Goal: Book appointment/travel/reservation

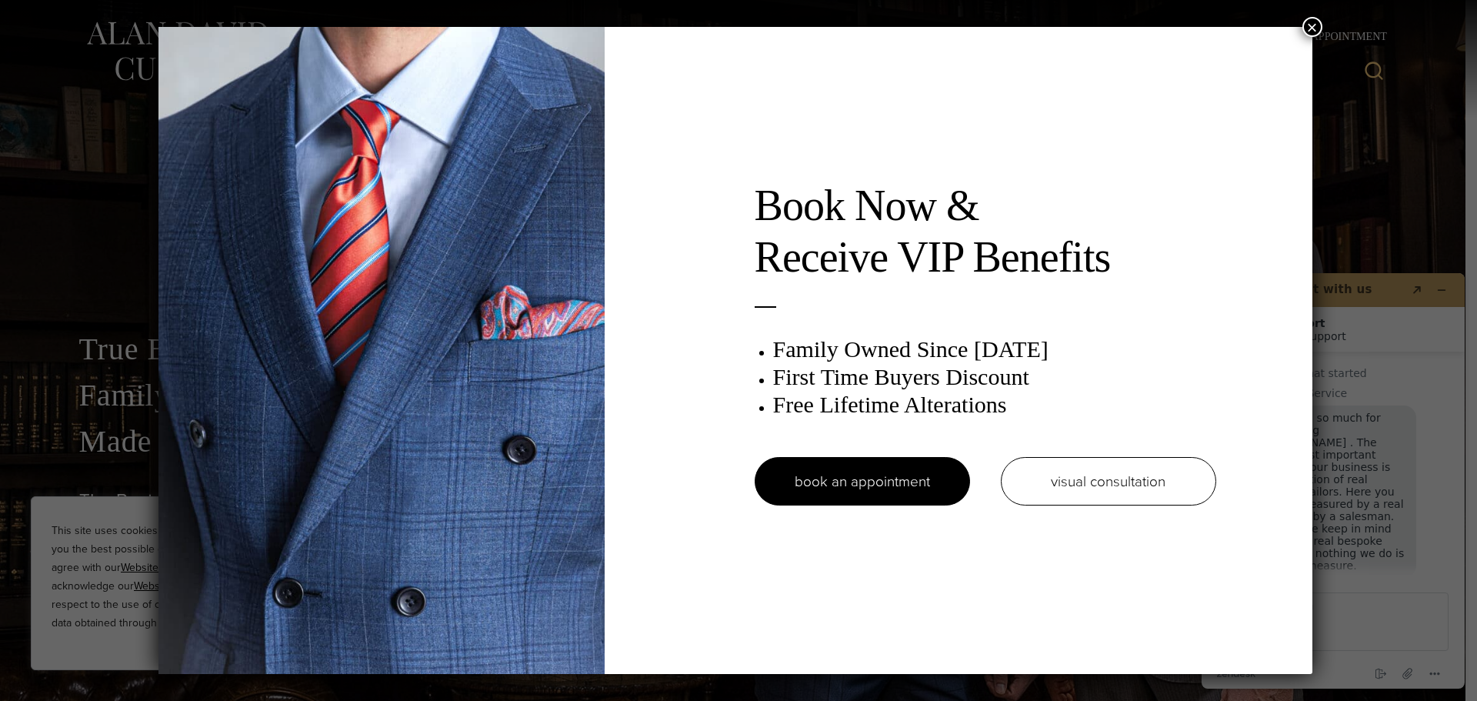
click at [1310, 25] on button "×" at bounding box center [1312, 27] width 20 height 20
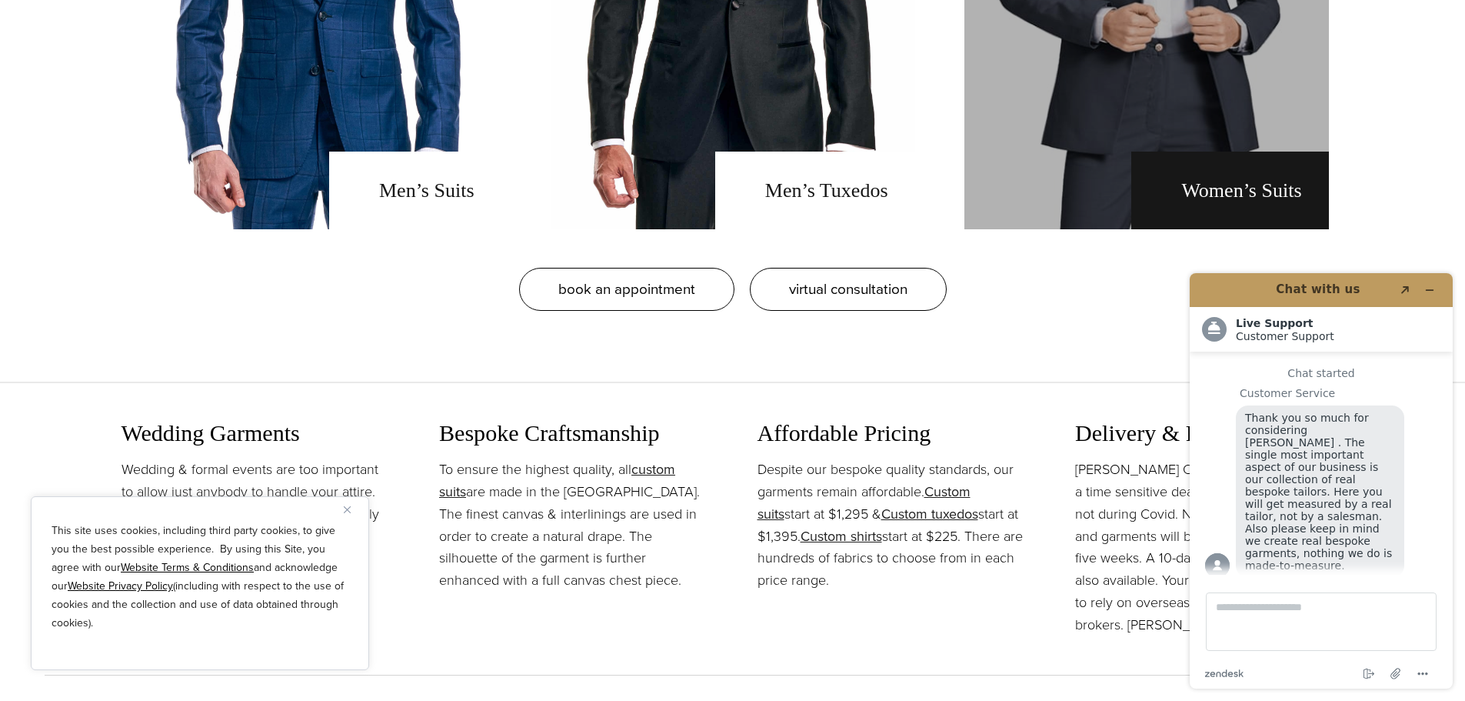
scroll to position [1077, 0]
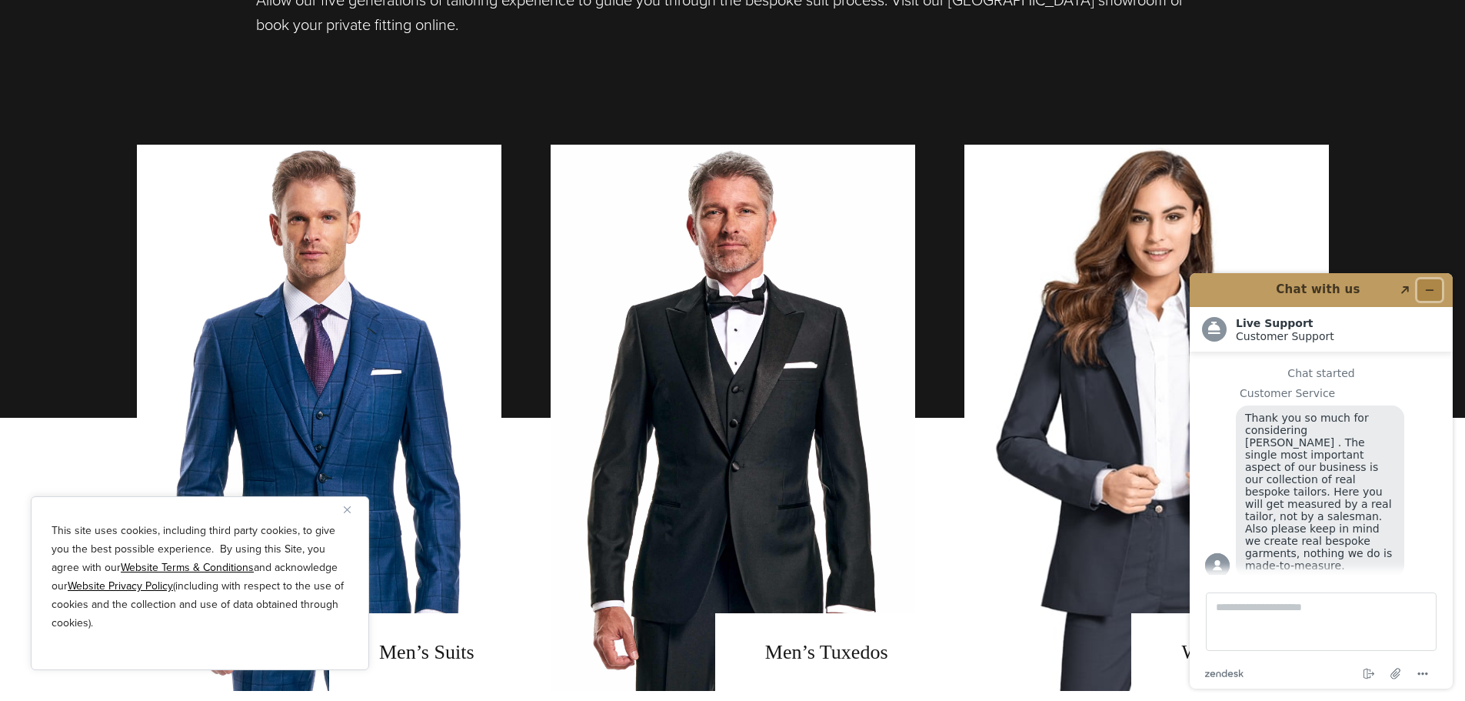
click at [1427, 288] on icon "Minimize widget" at bounding box center [1430, 290] width 11 height 11
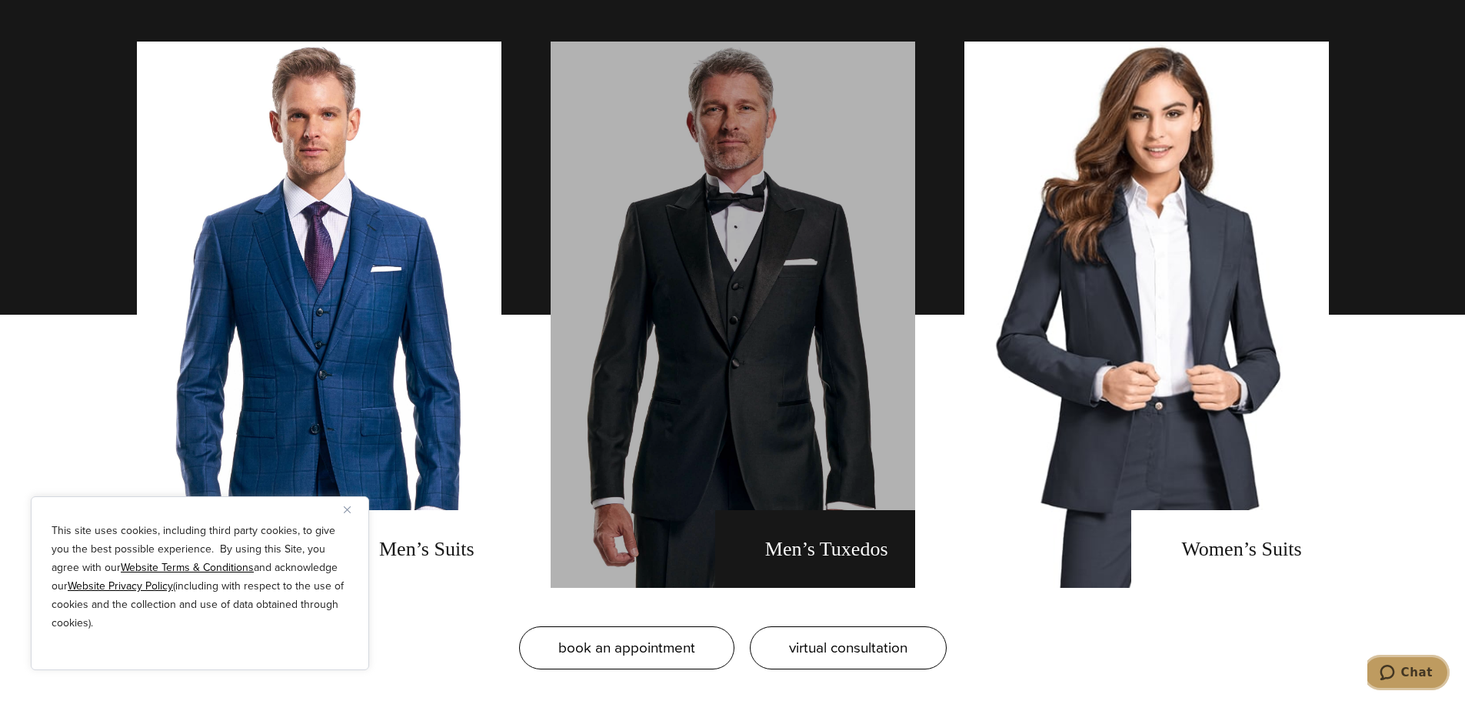
scroll to position [1231, 0]
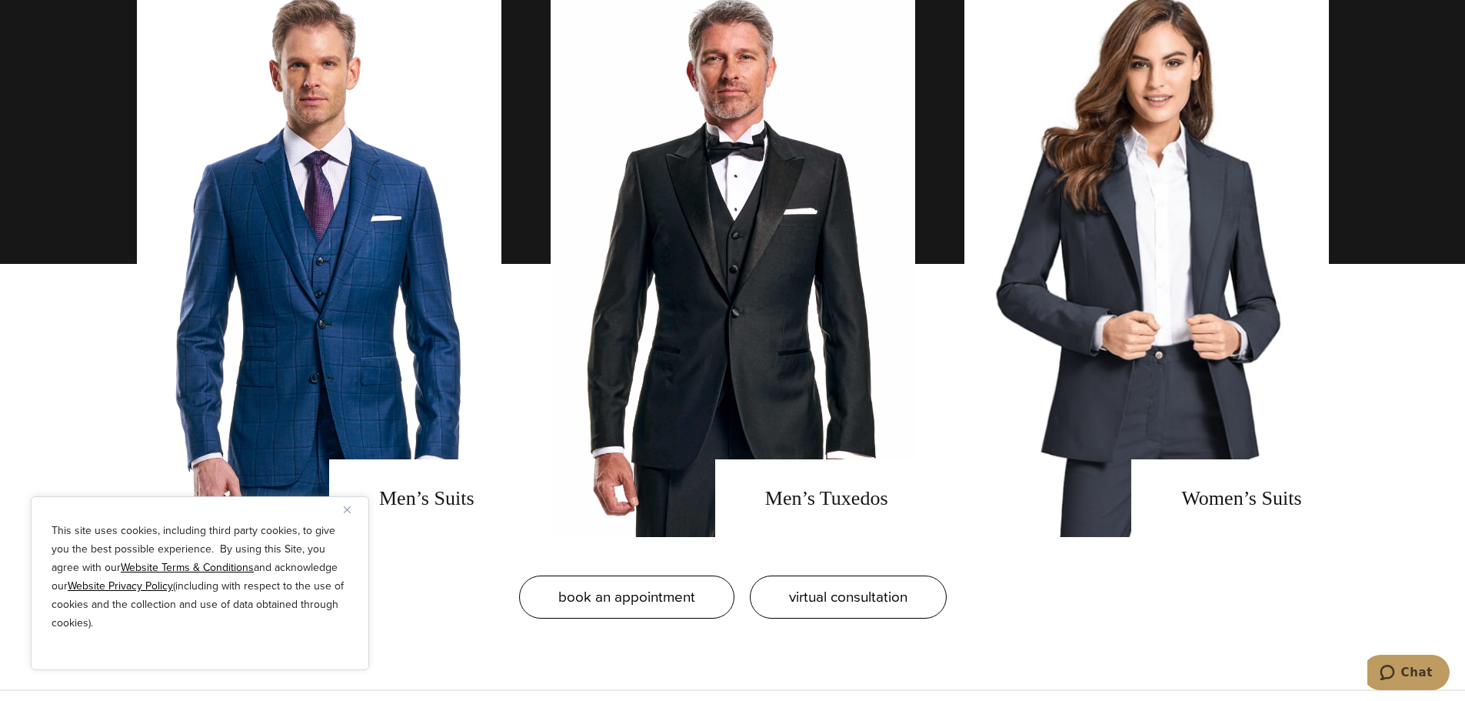
click at [350, 507] on img "Close" at bounding box center [347, 509] width 7 height 7
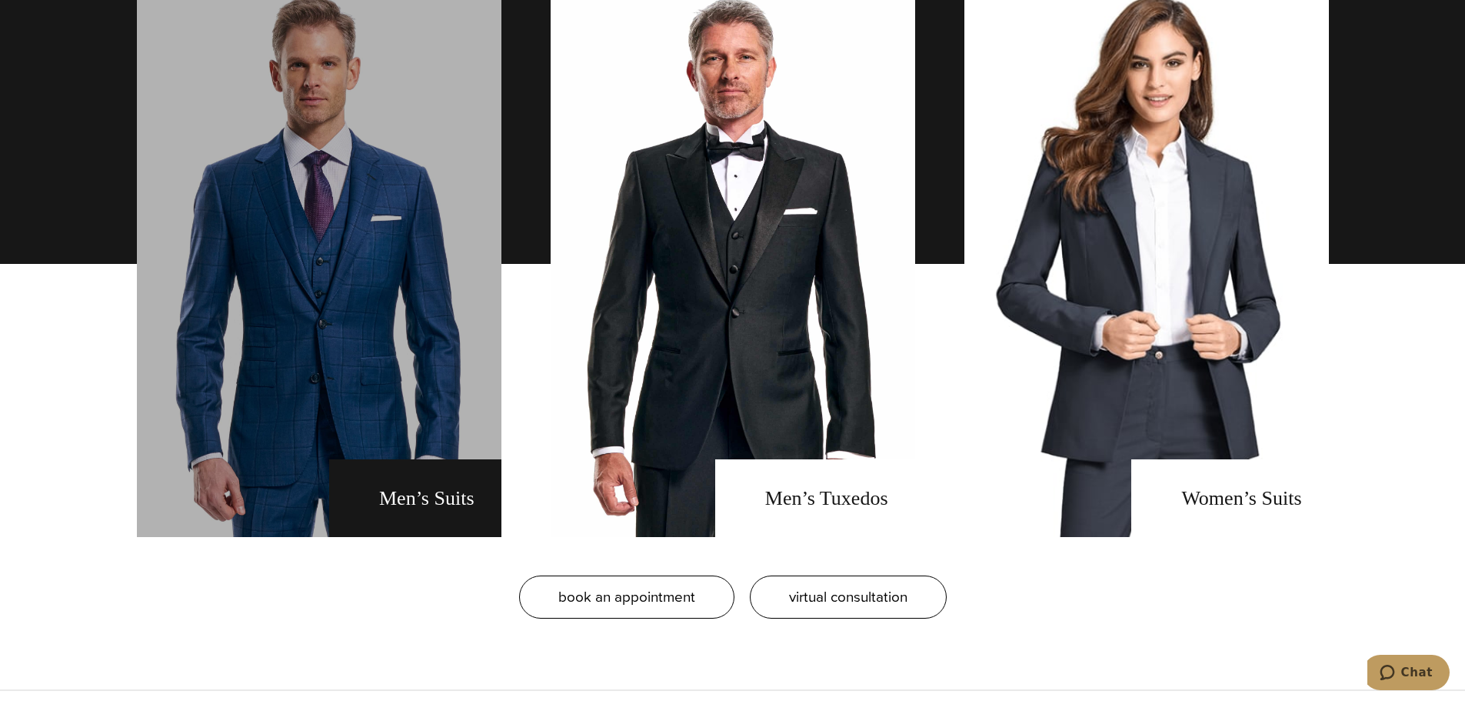
click at [452, 463] on link "men's suits" at bounding box center [319, 264] width 365 height 546
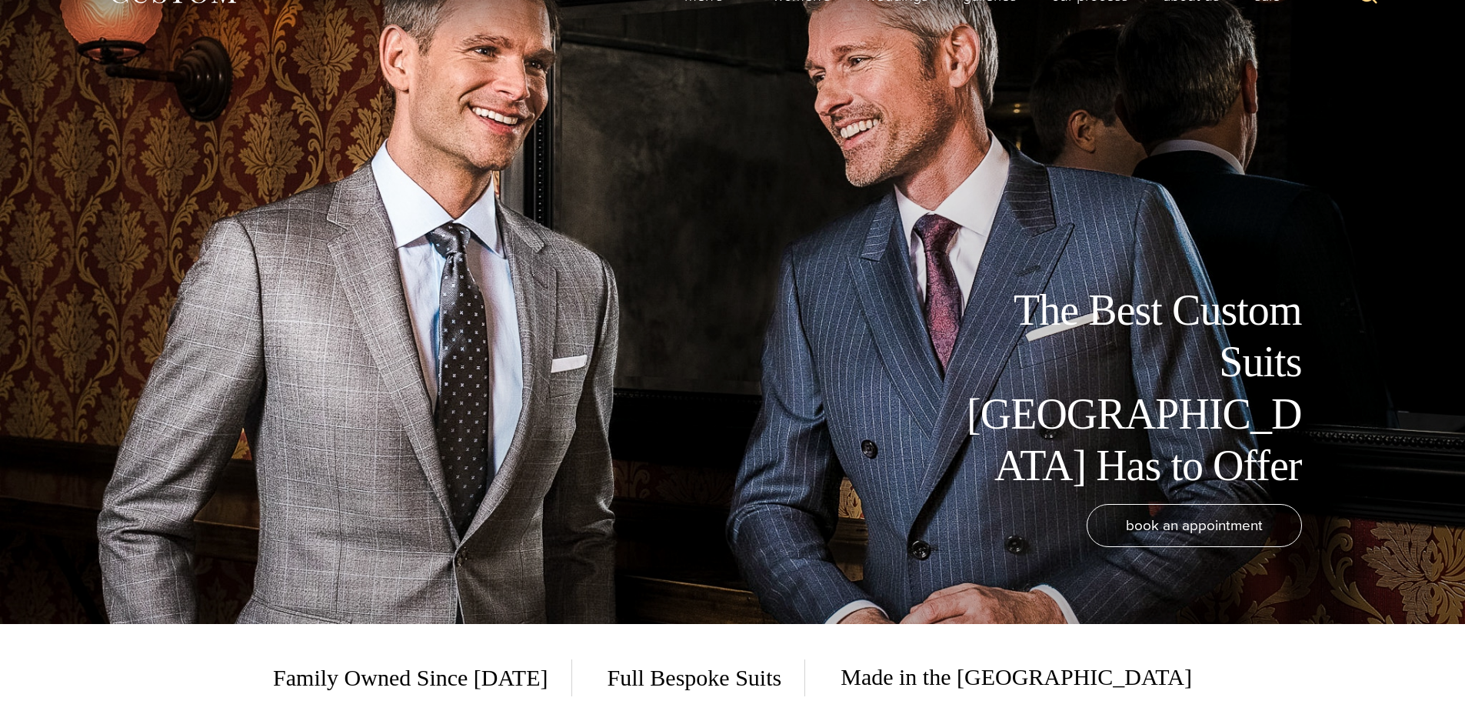
scroll to position [19, 0]
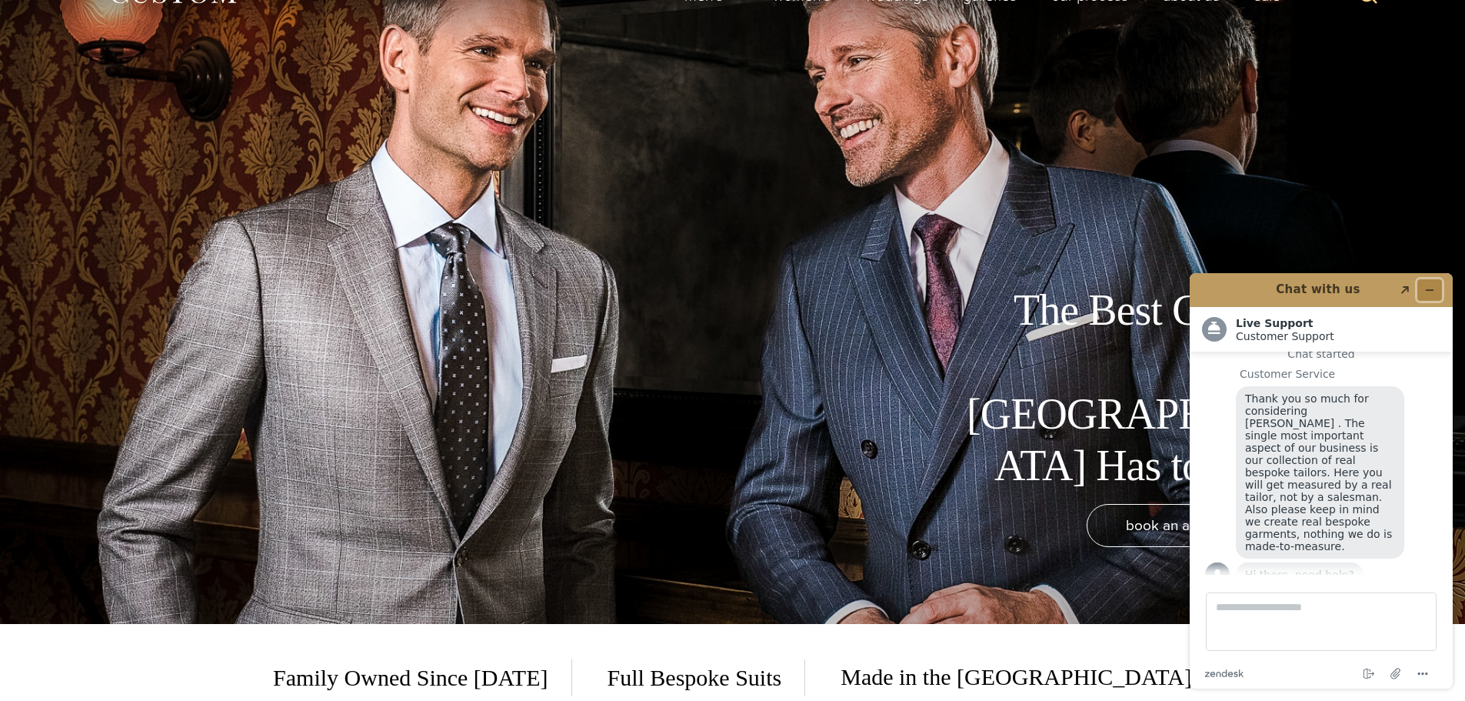
click at [1429, 293] on icon "Minimize widget" at bounding box center [1430, 290] width 11 height 11
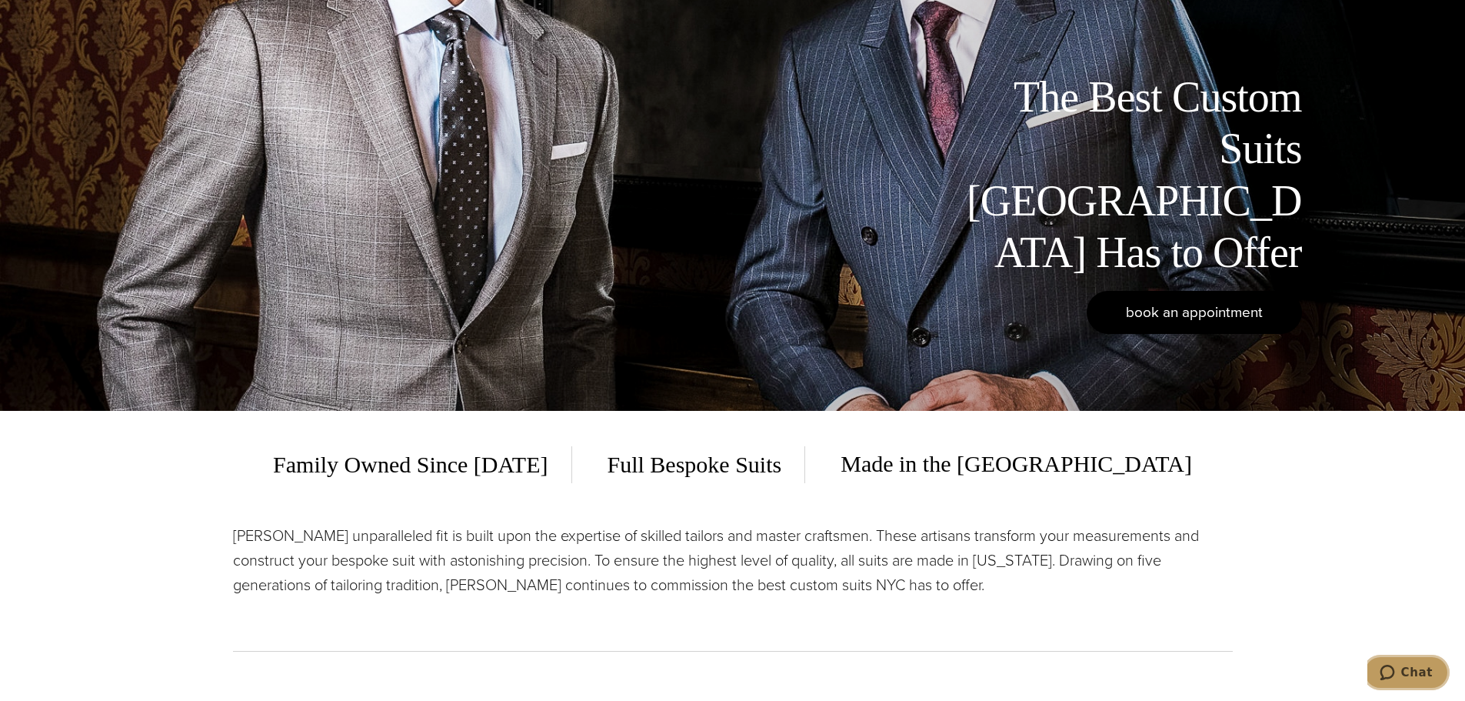
scroll to position [154, 0]
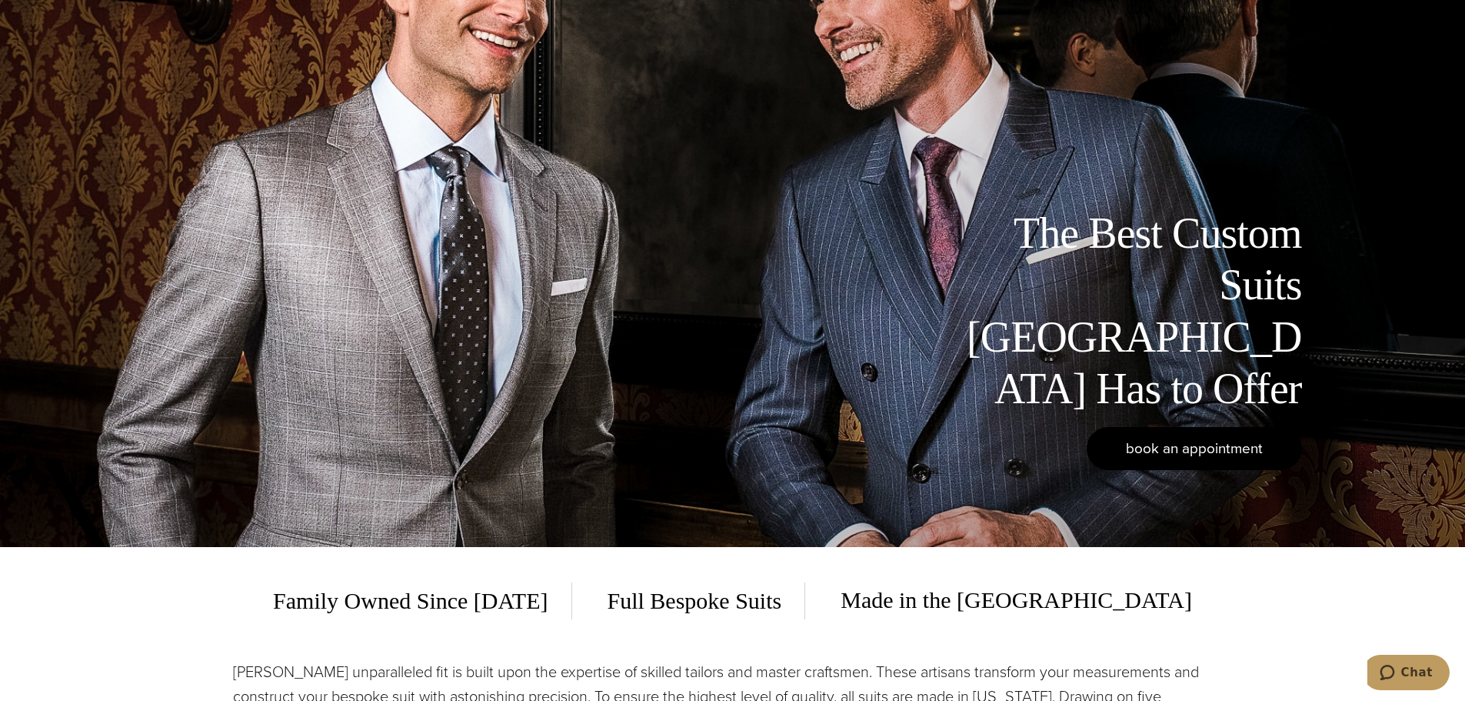
click at [1155, 458] on span "book an appointment" at bounding box center [1194, 448] width 137 height 22
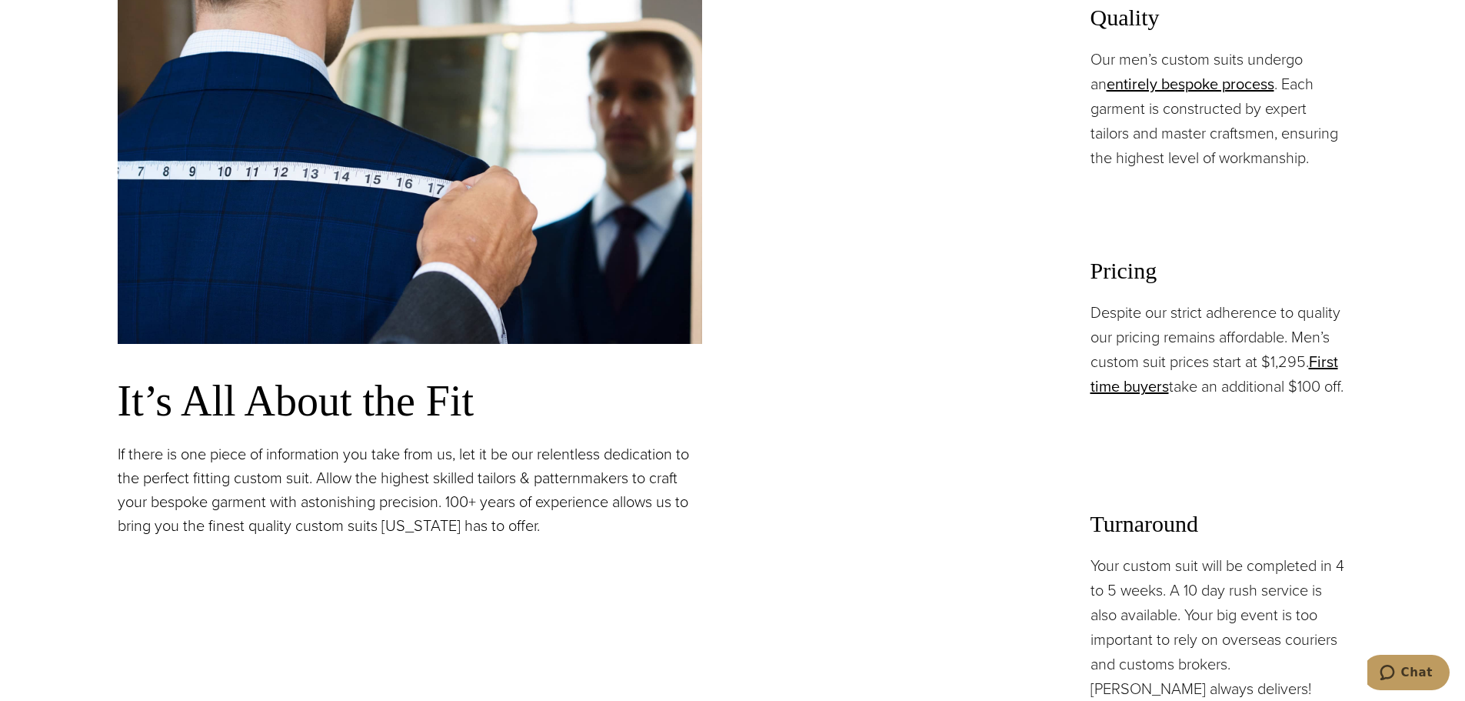
scroll to position [1077, 0]
